Goal: Find specific page/section: Find specific page/section

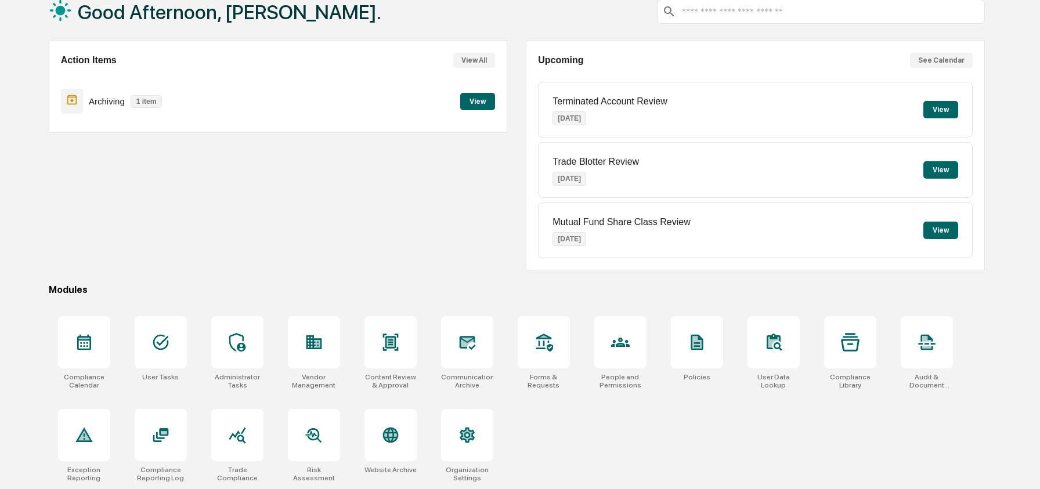
scroll to position [75, 0]
click at [385, 433] on icon at bounding box center [390, 435] width 12 height 12
